Goal: Book appointment/travel/reservation

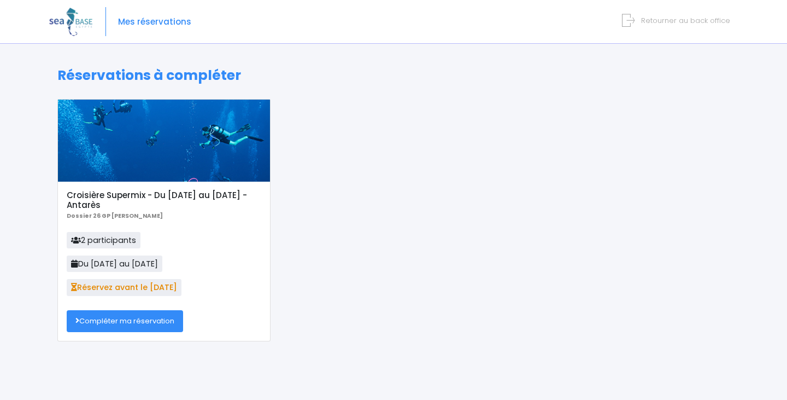
click at [167, 327] on link "Compléter ma réservation" at bounding box center [125, 321] width 116 height 22
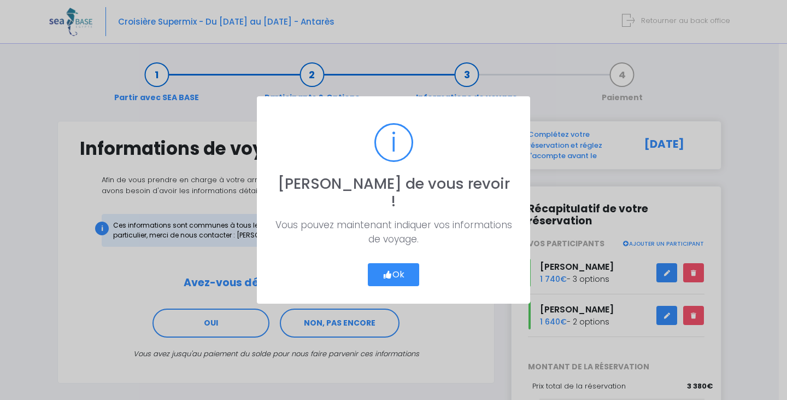
click at [378, 275] on button "Ok" at bounding box center [393, 274] width 51 height 23
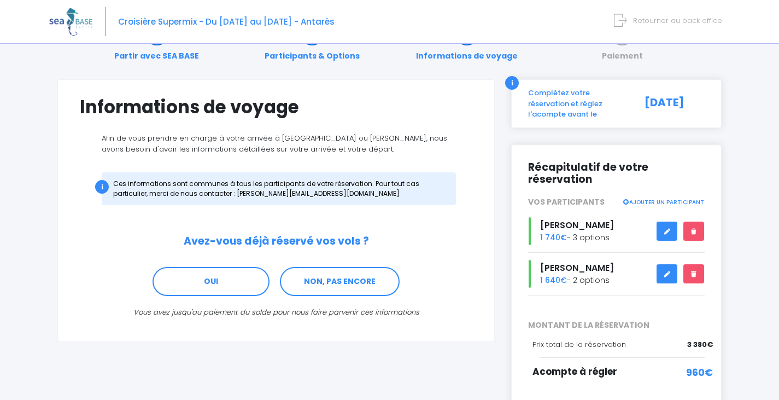
scroll to position [55, 0]
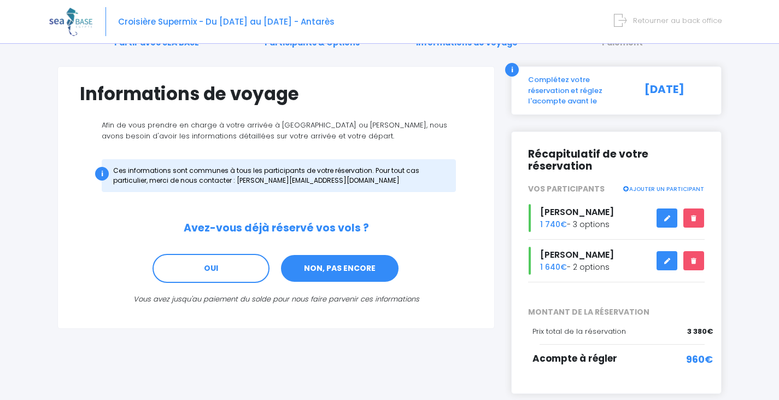
click at [359, 267] on link "NON, PAS ENCORE" at bounding box center [340, 269] width 120 height 30
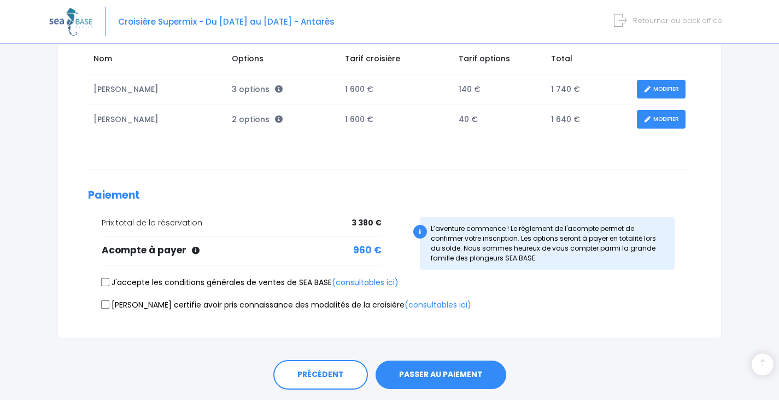
scroll to position [217, 0]
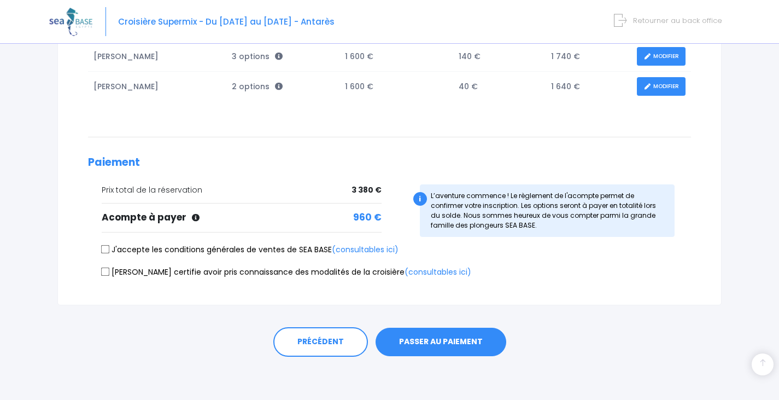
drag, startPoint x: 282, startPoint y: 254, endPoint x: 281, endPoint y: 260, distance: 5.5
click at [282, 254] on label "J'accepte les conditions générales de ventes de SEA BASE (consultables ici)" at bounding box center [250, 249] width 297 height 11
click at [110, 254] on input "J'accepte les conditions générales de ventes de SEA BASE (consultables ici)" at bounding box center [105, 249] width 9 height 9
checkbox input "true"
click at [279, 272] on label "[PERSON_NAME] certifie avoir pris connaissance des modalités de la croisière (c…" at bounding box center [287, 271] width 370 height 11
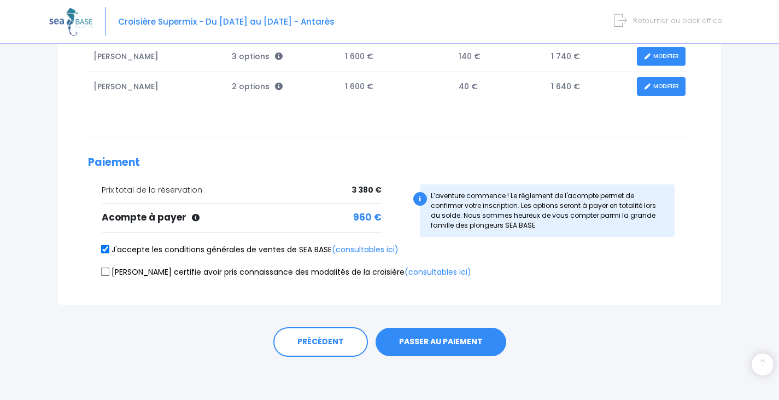
click at [110, 272] on input "[PERSON_NAME] certifie avoir pris connaissance des modalités de la croisière (c…" at bounding box center [105, 271] width 9 height 9
checkbox input "true"
click at [464, 341] on button "PASSER AU PAIEMENT" at bounding box center [441, 341] width 131 height 28
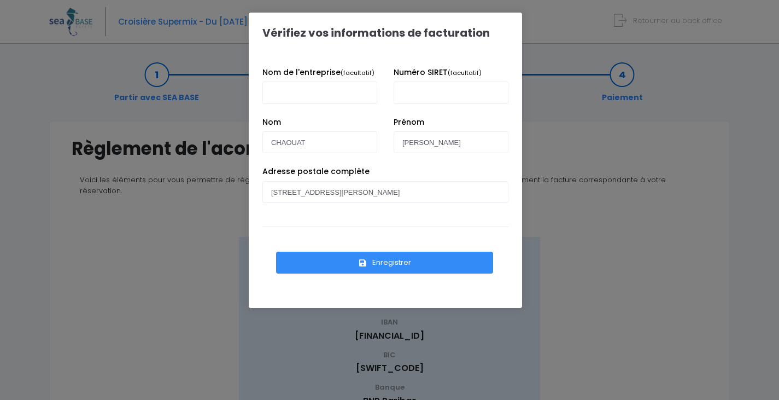
click at [434, 263] on button "Enregistrer" at bounding box center [384, 262] width 217 height 22
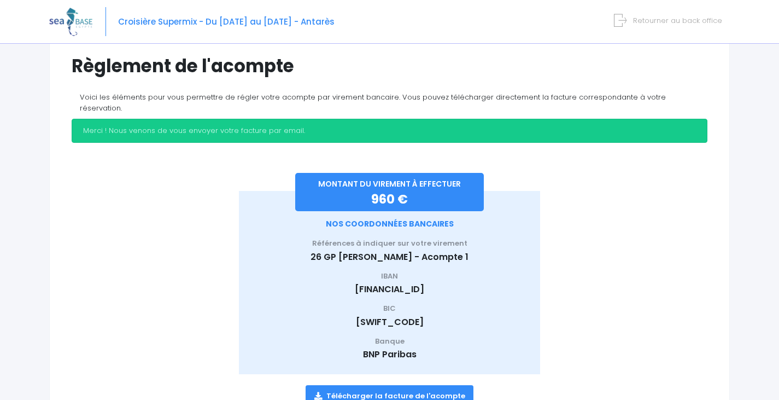
scroll to position [123, 0]
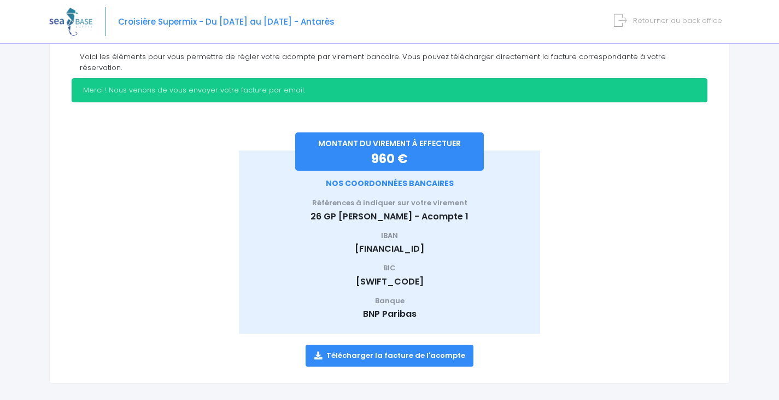
click at [432, 344] on link "Télécharger la facture de l'acompte" at bounding box center [390, 355] width 168 height 22
click at [717, 21] on span "Retourner au back office" at bounding box center [677, 20] width 89 height 10
